Goal: Task Accomplishment & Management: Use online tool/utility

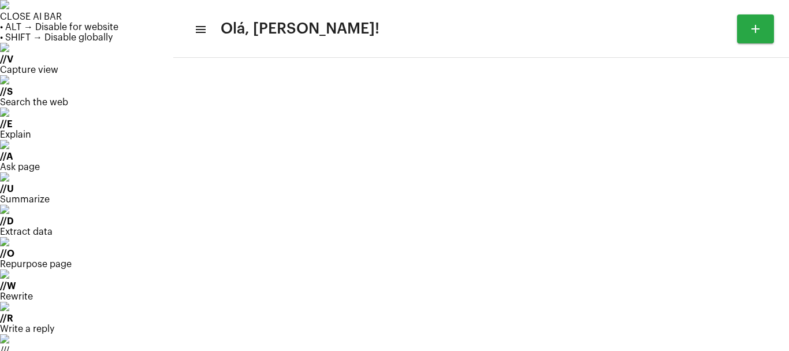
type input "[URL][DOMAIN_NAME][PERSON_NAME]"
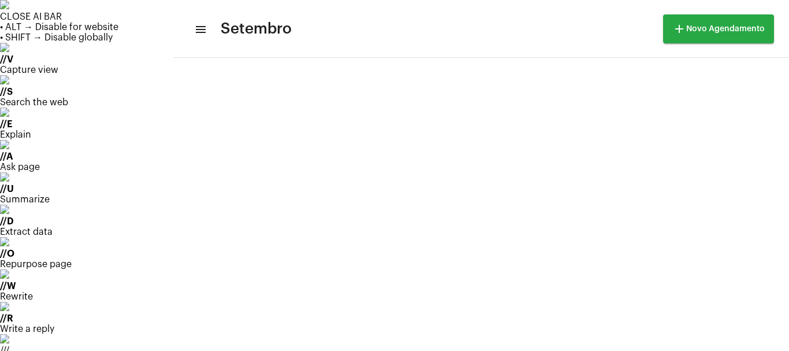
scroll to position [333, 0]
